Goal: Find specific page/section: Find specific page/section

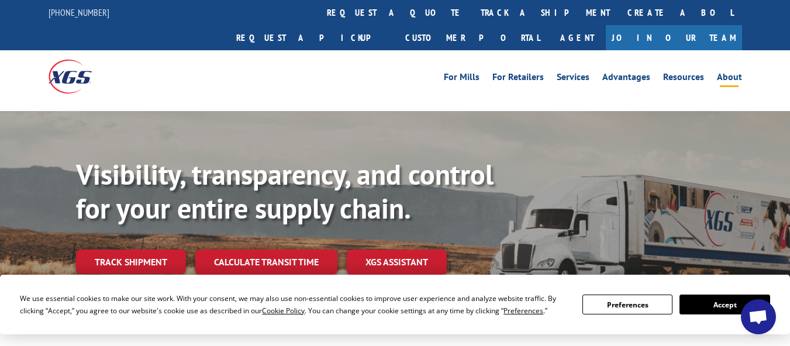
click at [730, 73] on link "About" at bounding box center [729, 79] width 25 height 13
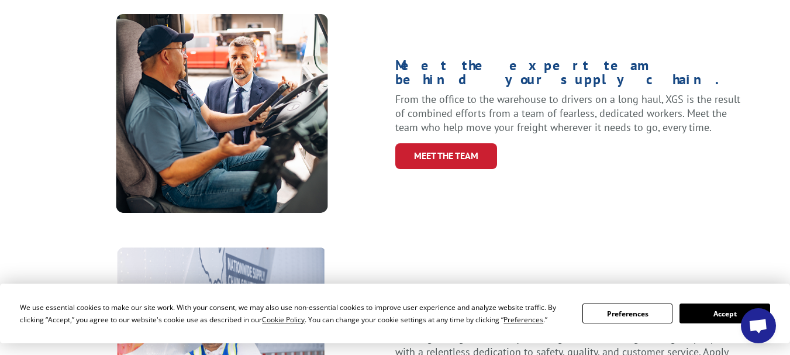
scroll to position [527, 0]
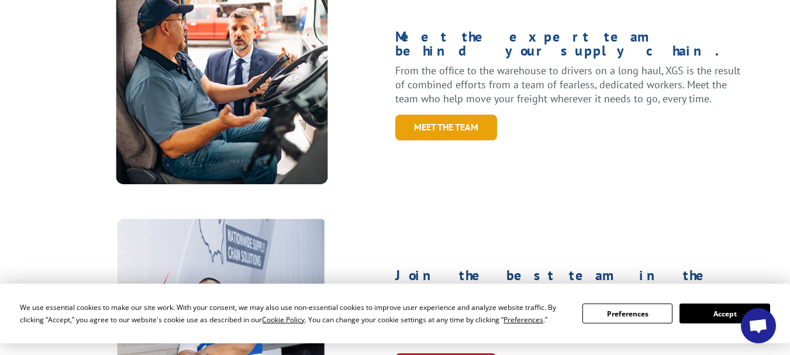
drag, startPoint x: 645, startPoint y: 160, endPoint x: 439, endPoint y: 85, distance: 219.1
click at [439, 115] on link "Meet the Team" at bounding box center [446, 127] width 102 height 25
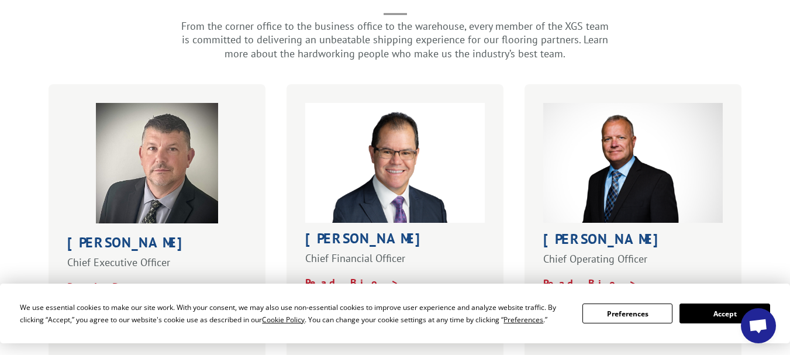
scroll to position [429, 0]
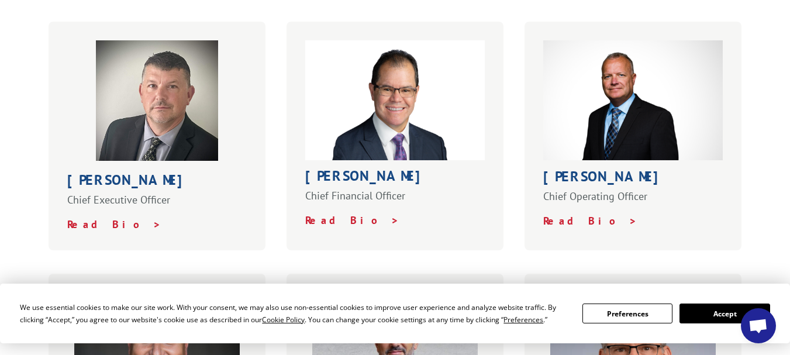
click at [110, 173] on h1 "Bob Kenna" at bounding box center [157, 183] width 180 height 20
copy div "Bob Kenna"
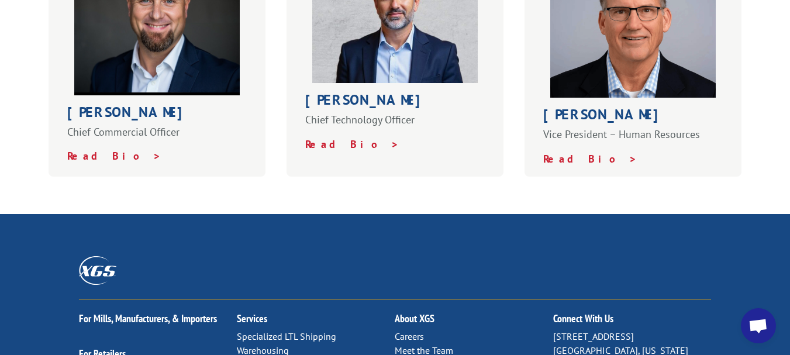
scroll to position [807, 0]
